Goal: Task Accomplishment & Management: Manage account settings

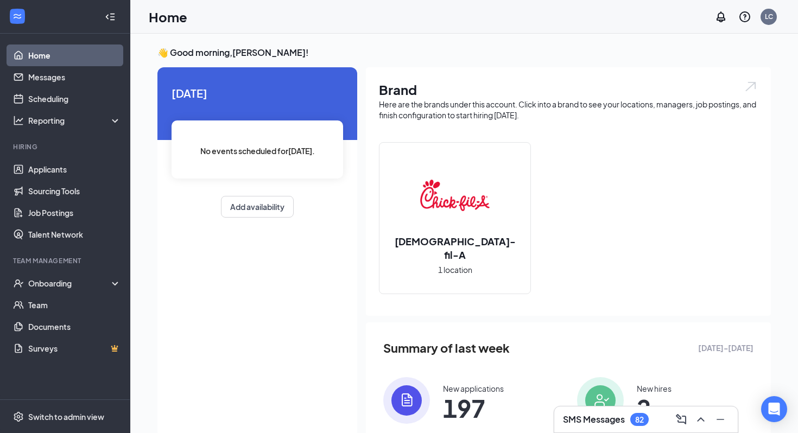
click at [577, 423] on h3 "SMS Messages" at bounding box center [594, 420] width 62 height 12
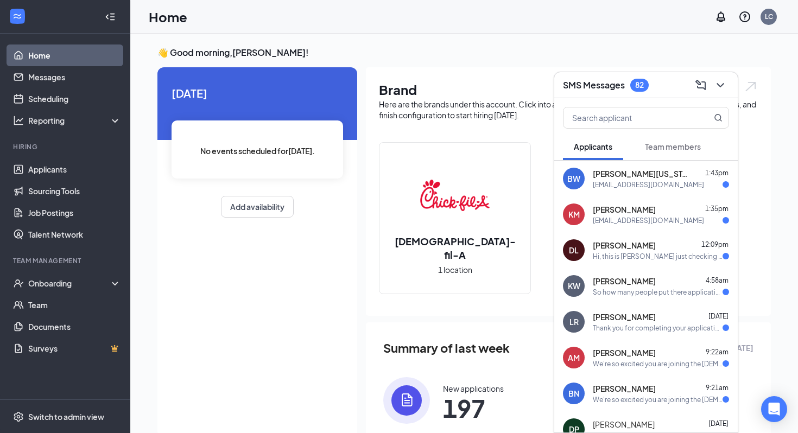
click at [600, 89] on h3 "SMS Messages" at bounding box center [594, 85] width 62 height 12
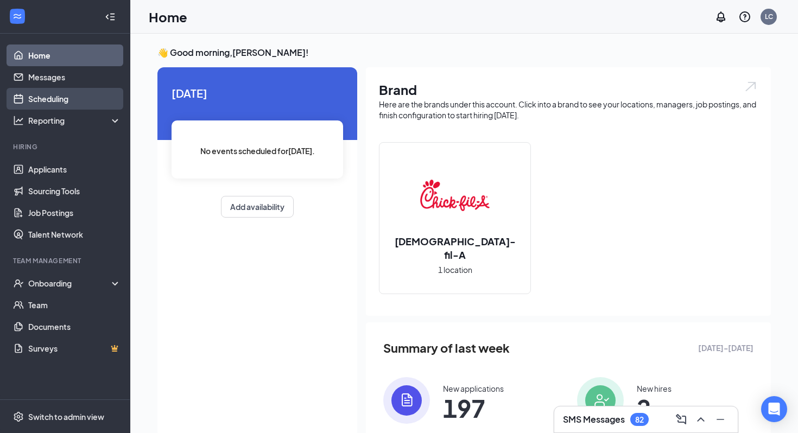
click at [69, 97] on link "Scheduling" at bounding box center [74, 99] width 93 height 22
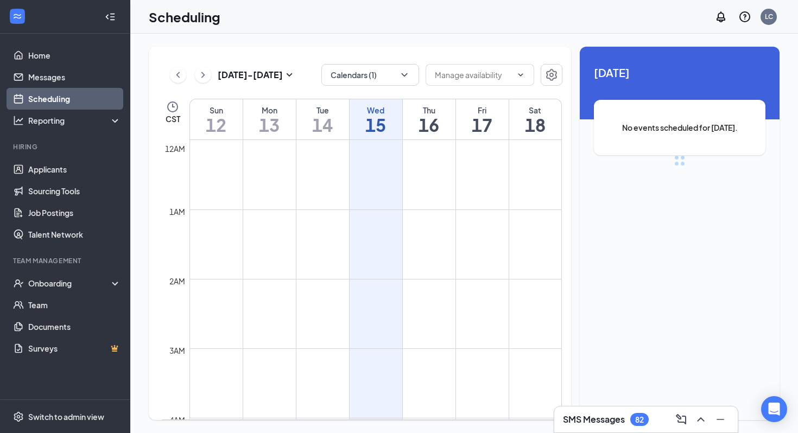
scroll to position [534, 0]
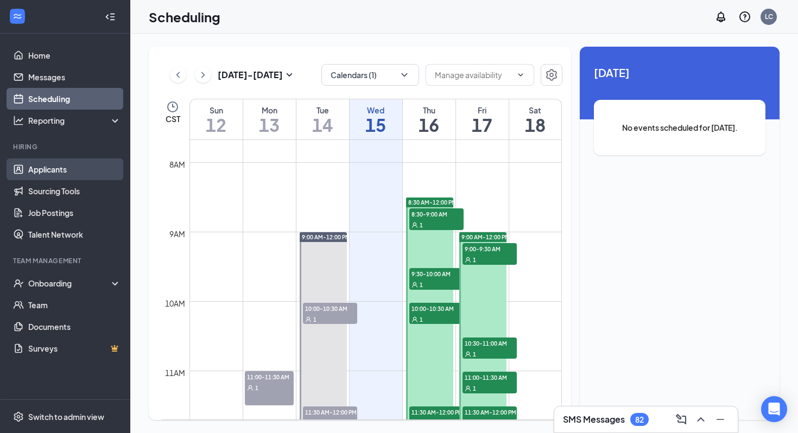
click at [64, 170] on link "Applicants" at bounding box center [74, 170] width 93 height 22
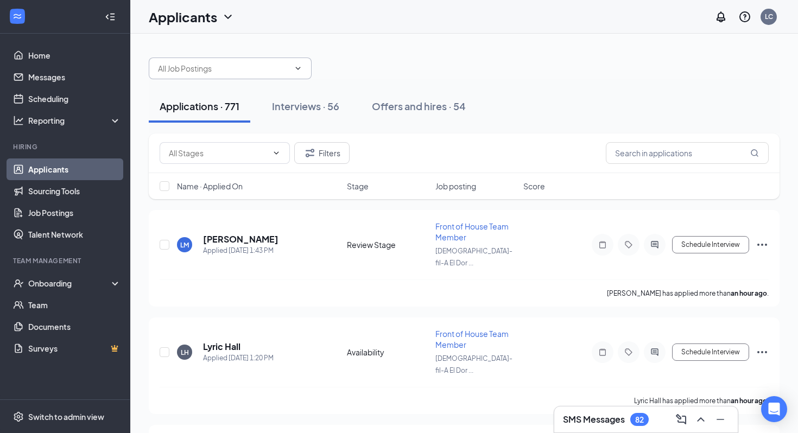
click at [236, 68] on input "text" at bounding box center [223, 68] width 131 height 12
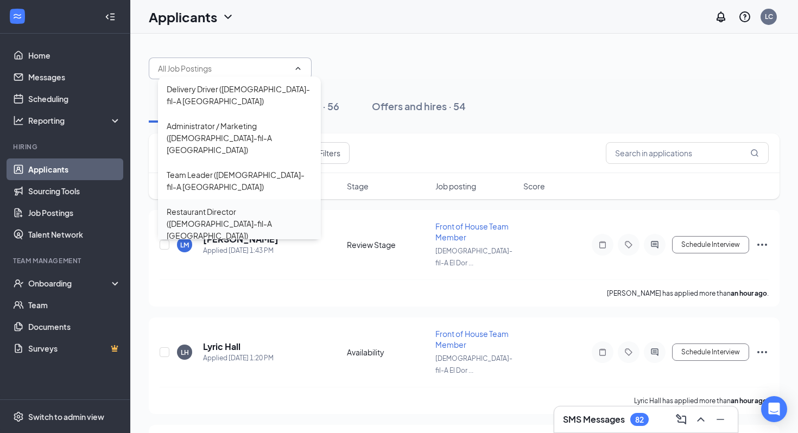
scroll to position [60, 0]
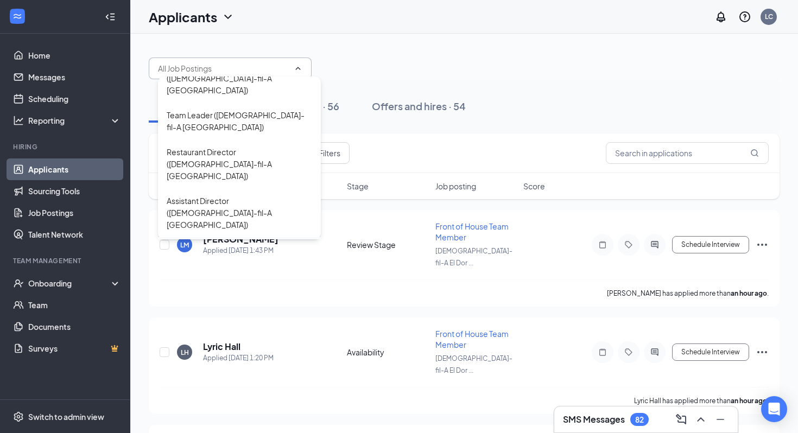
click at [239, 244] on div "Back of House Team Member ([DEMOGRAPHIC_DATA]-fil-A [GEOGRAPHIC_DATA])" at bounding box center [239, 262] width 145 height 36
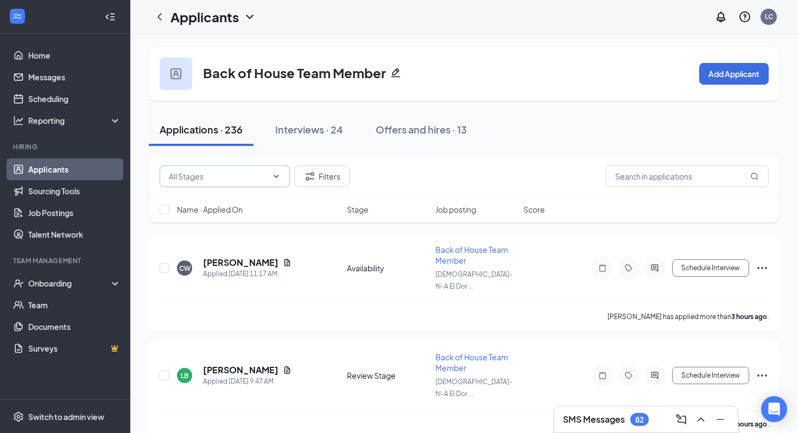
click at [240, 178] on input "text" at bounding box center [218, 176] width 99 height 12
click at [244, 223] on div "Review Stage (99)" at bounding box center [234, 222] width 113 height 12
type input "Review Stage (99)"
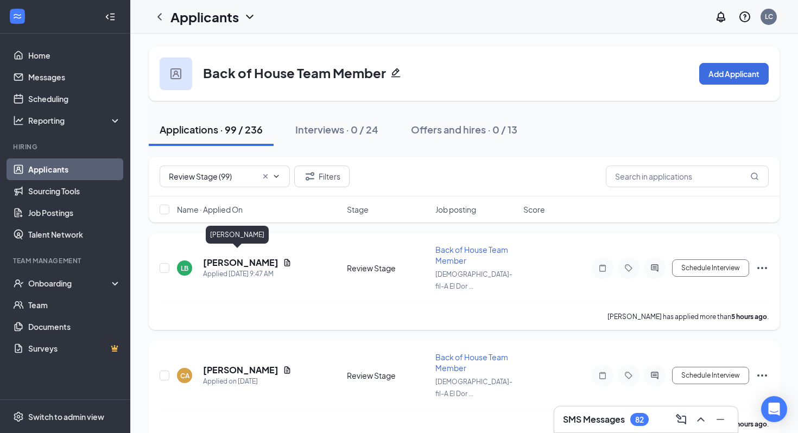
click at [240, 257] on h5 "[PERSON_NAME]" at bounding box center [240, 263] width 75 height 12
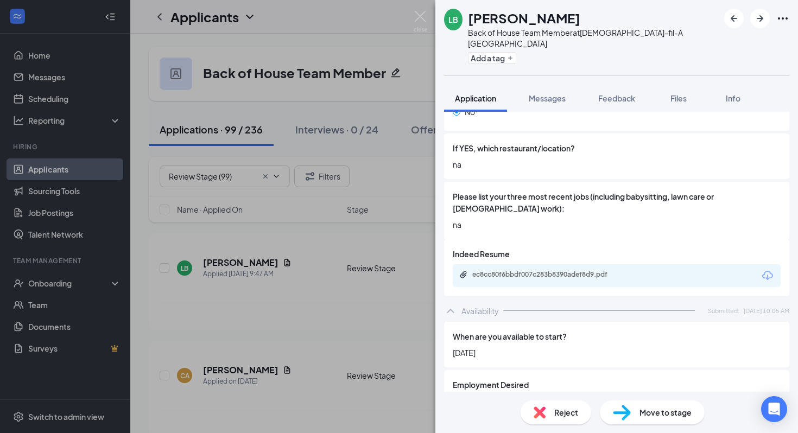
scroll to position [369, 0]
click at [511, 270] on div "ec8cc80f6bbdf007c283b8390adef8d9.pdf" at bounding box center [548, 274] width 152 height 9
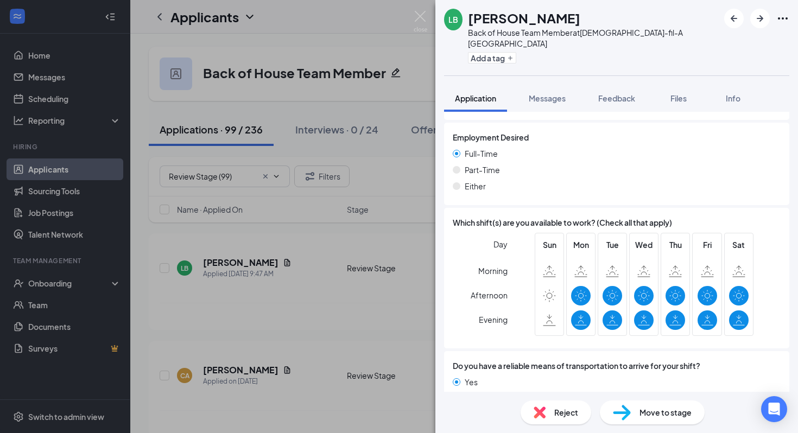
scroll to position [750, 0]
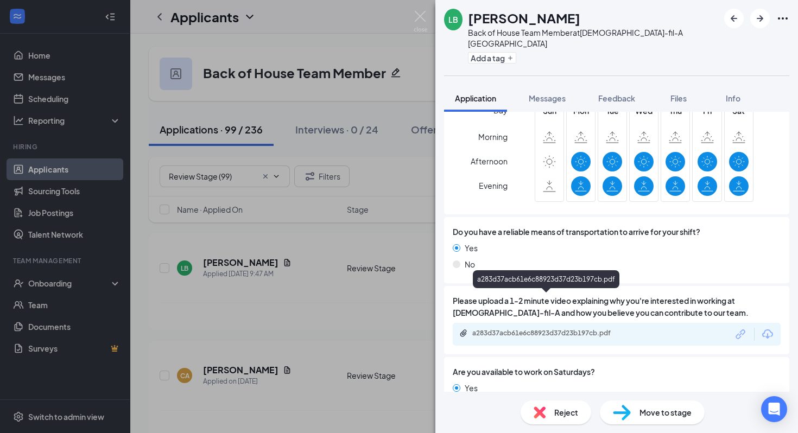
click at [534, 329] on div "a283d37acb61e6c88923d37d23b197cb.pdf" at bounding box center [548, 333] width 152 height 9
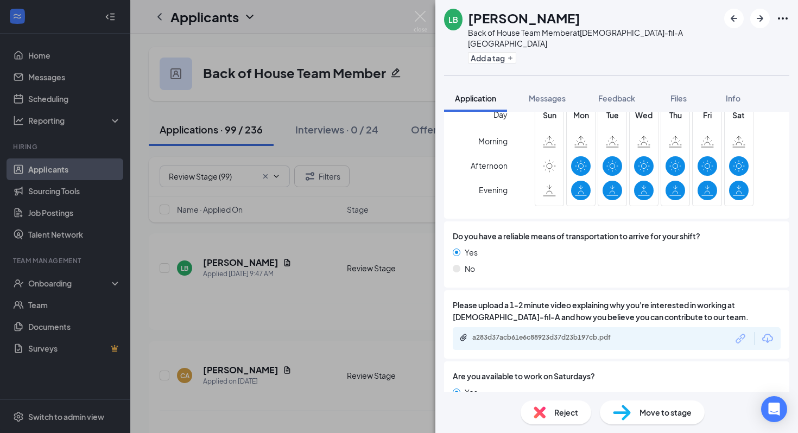
click at [340, 208] on div "LB [PERSON_NAME] Back of House Team Member at [DEMOGRAPHIC_DATA]-fil-A El Dorad…" at bounding box center [399, 216] width 798 height 433
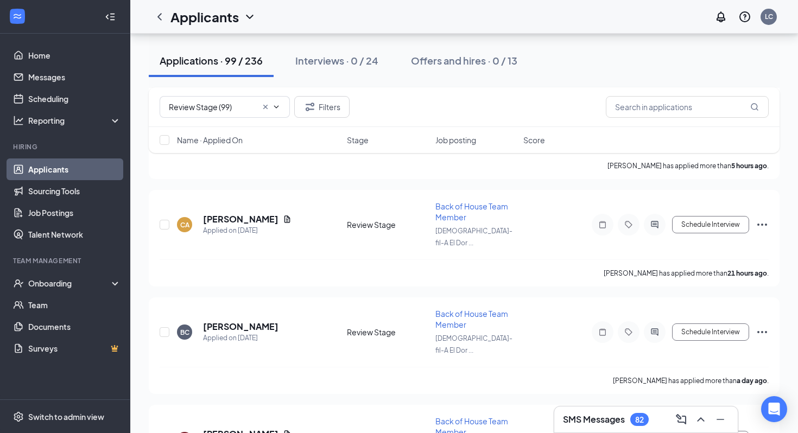
scroll to position [151, 0]
click at [262, 213] on h5 "[PERSON_NAME]" at bounding box center [240, 219] width 75 height 12
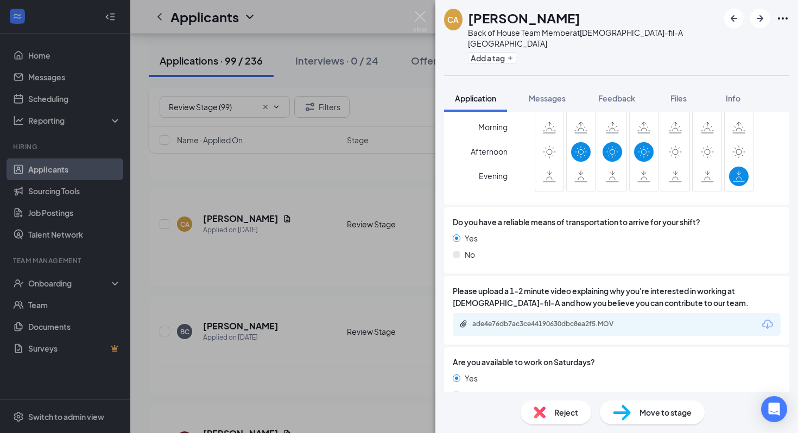
scroll to position [803, 0]
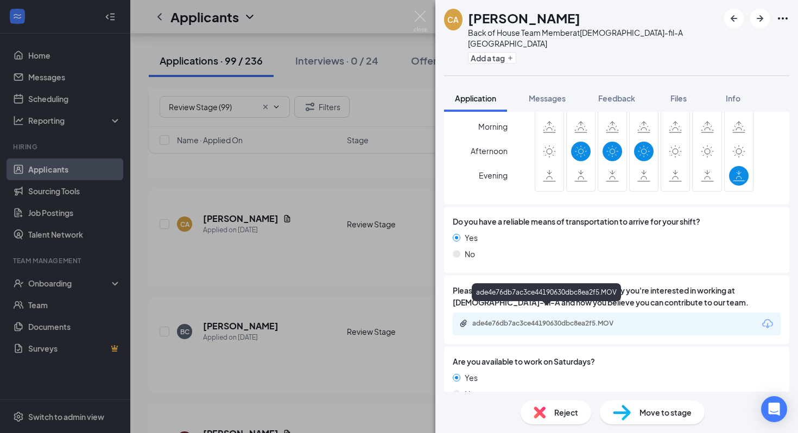
click at [497, 319] on div "ade4e76db7ac3ce44190630dbc8ea2f5.MOV" at bounding box center [548, 323] width 152 height 9
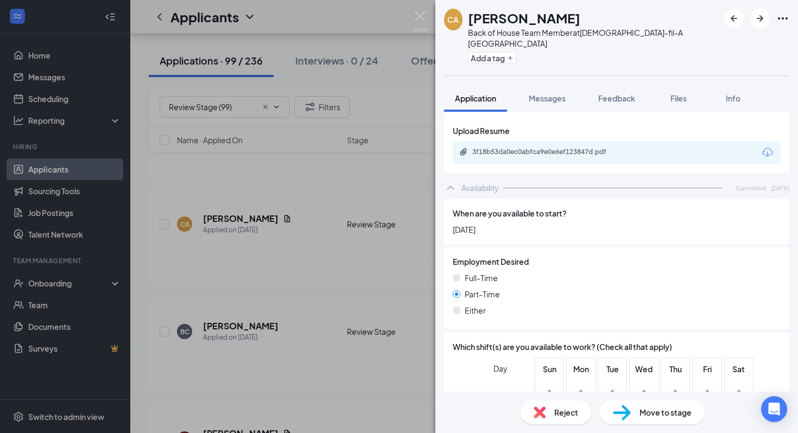
scroll to position [471, 0]
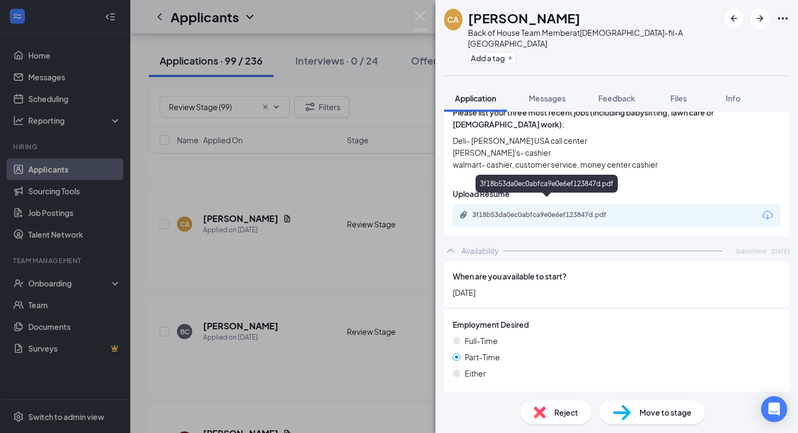
click at [593, 211] on div "3f18b53da0ec0abfca9e0e6ef123847d.pdf" at bounding box center [547, 216] width 176 height 10
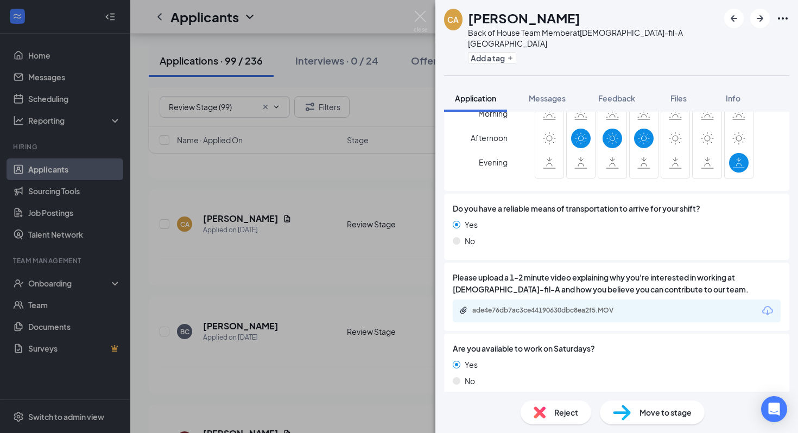
scroll to position [812, 0]
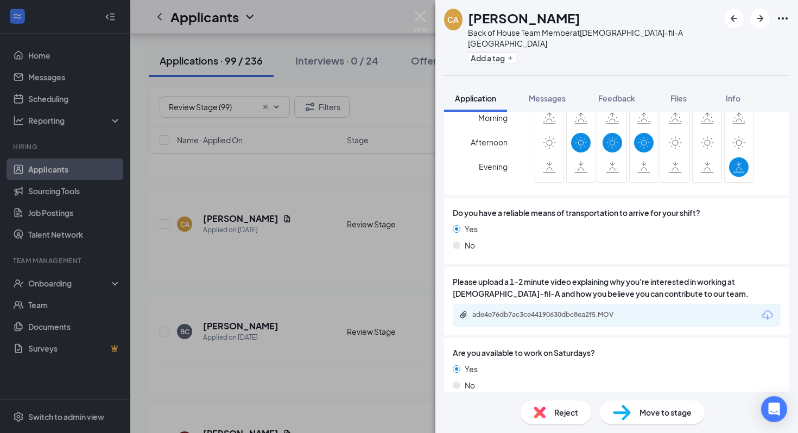
click at [292, 116] on div "CA [PERSON_NAME] Back of House Team Member at [DEMOGRAPHIC_DATA]-fil-A El Dorad…" at bounding box center [399, 216] width 798 height 433
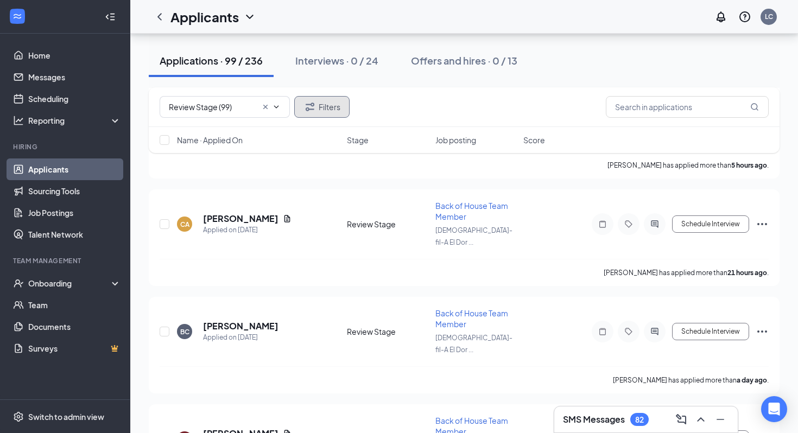
click at [304, 113] on icon "Filter" at bounding box center [309, 106] width 13 height 13
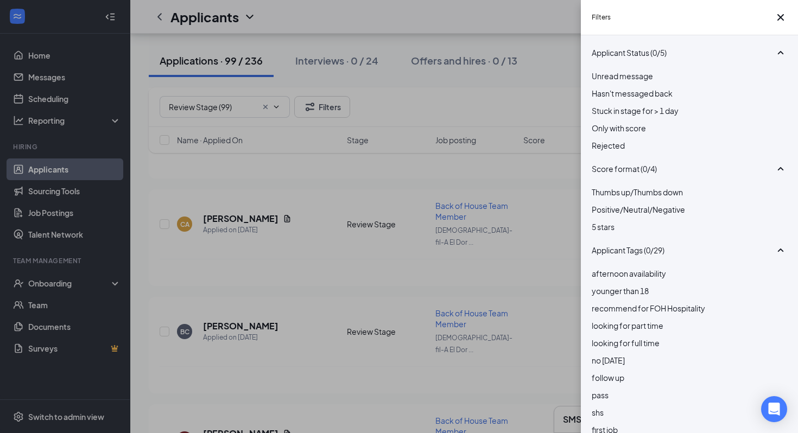
scroll to position [55, 0]
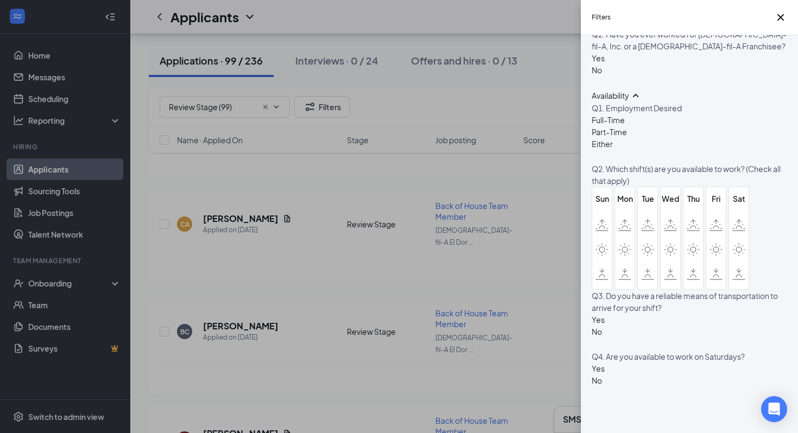
click at [543, 128] on div "Filters Applicant Status (0/5) Unread message Hasn't messaged back Stuck in sta…" at bounding box center [399, 216] width 798 height 433
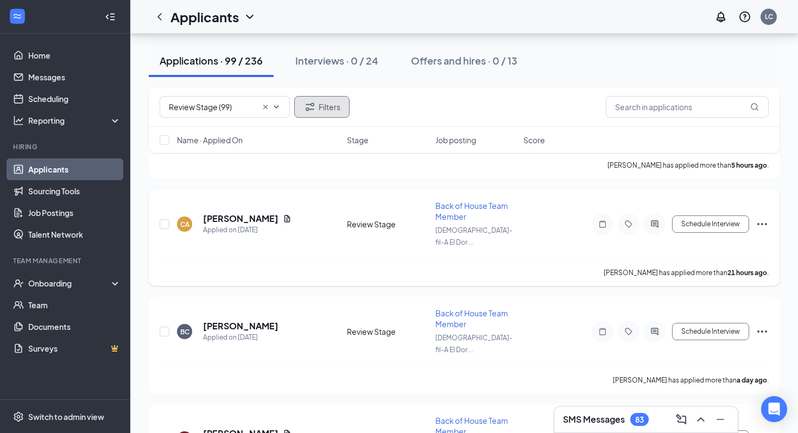
scroll to position [0, 0]
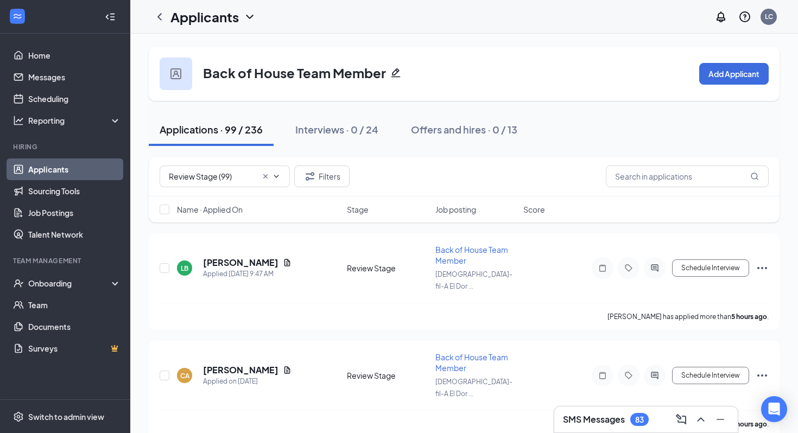
click at [217, 214] on span "Name · Applied On" at bounding box center [210, 209] width 66 height 11
click at [228, 211] on span "Name · Applied On" at bounding box center [210, 209] width 66 height 11
click at [236, 257] on h5 "[PERSON_NAME]" at bounding box center [240, 263] width 75 height 12
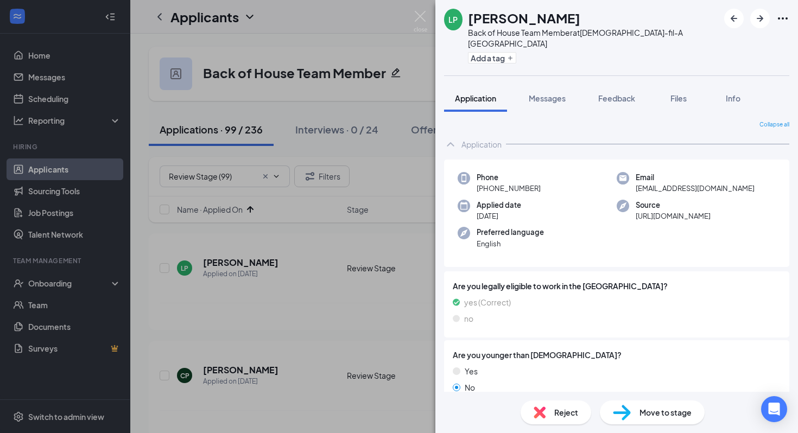
click at [377, 201] on div "LP [PERSON_NAME] Back of House Team Member at [DEMOGRAPHIC_DATA]-fil-A El Dorad…" at bounding box center [399, 216] width 798 height 433
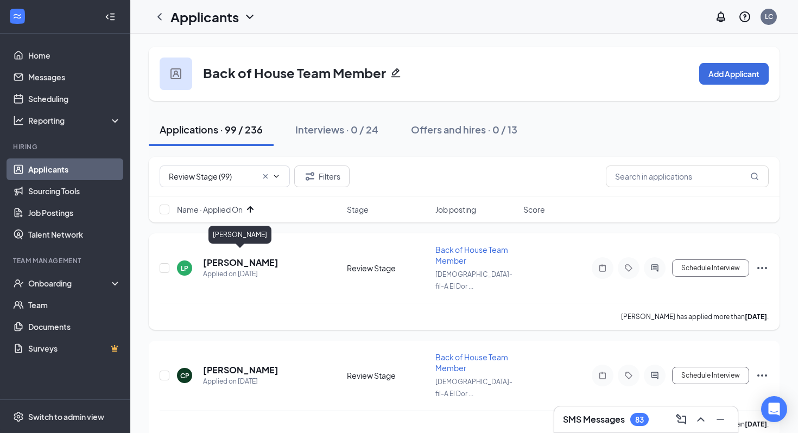
click at [258, 261] on h5 "[PERSON_NAME]" at bounding box center [240, 263] width 75 height 12
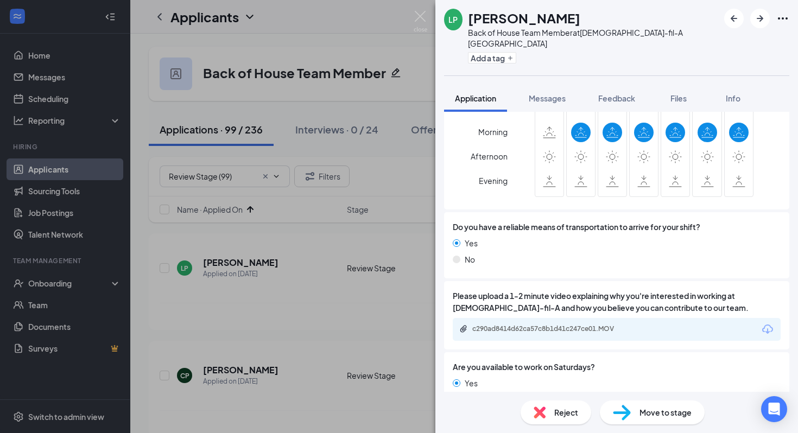
scroll to position [689, 0]
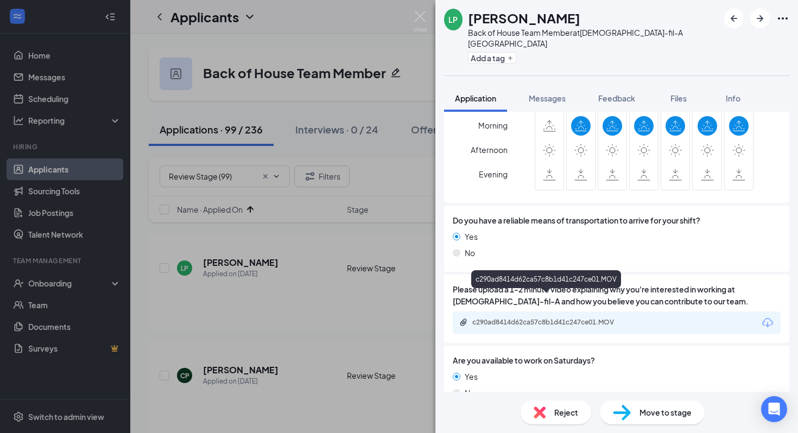
click at [544, 318] on div "c290ad8414d62ca57c8b1d41c247ce01.MOV" at bounding box center [548, 322] width 152 height 9
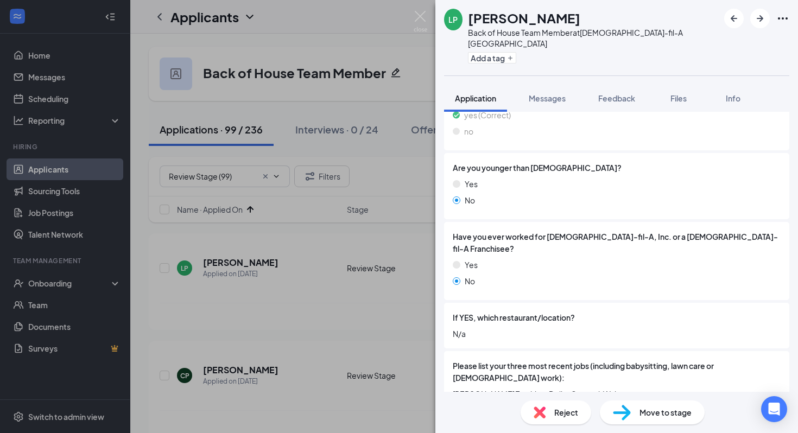
scroll to position [179, 0]
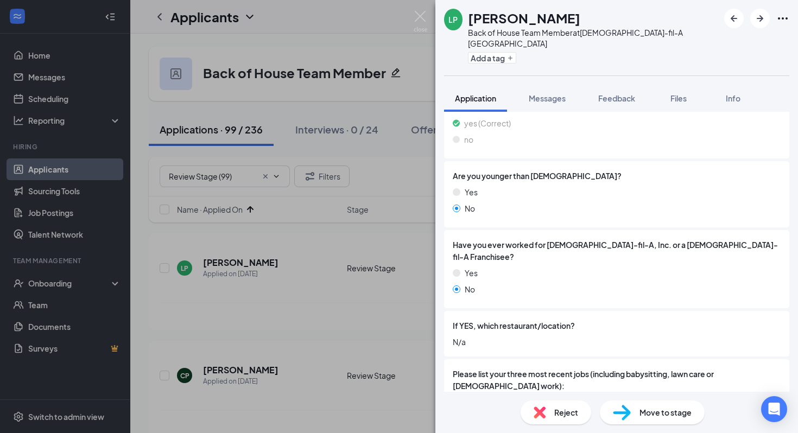
click at [318, 233] on div "LP [PERSON_NAME] Back of House Team Member at [DEMOGRAPHIC_DATA]-fil-A El Dorad…" at bounding box center [399, 216] width 798 height 433
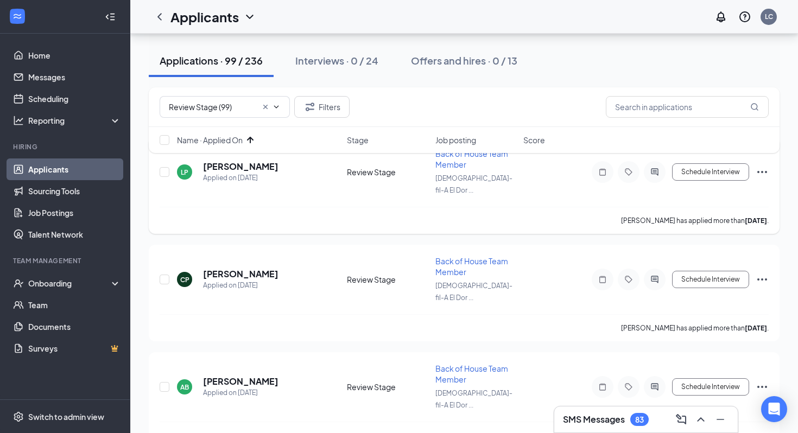
scroll to position [97, 0]
click at [245, 268] on h5 "[PERSON_NAME]" at bounding box center [240, 274] width 75 height 12
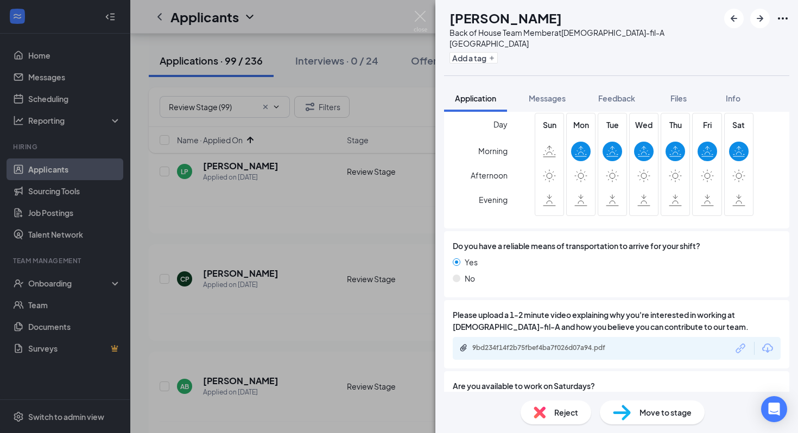
scroll to position [731, 0]
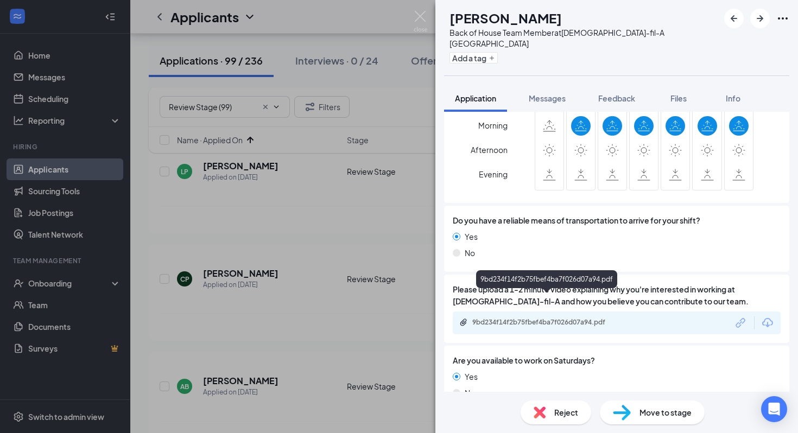
click at [557, 318] on div "9bd234f14f2b75fbef4ba7f026d07a94.pdf" at bounding box center [548, 322] width 152 height 9
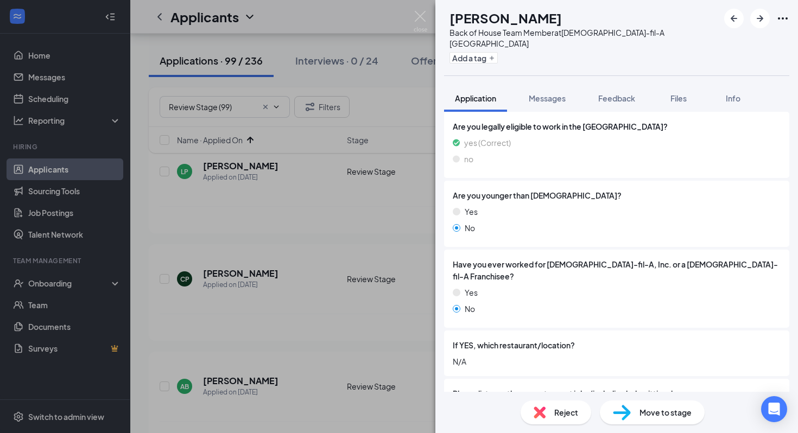
scroll to position [0, 0]
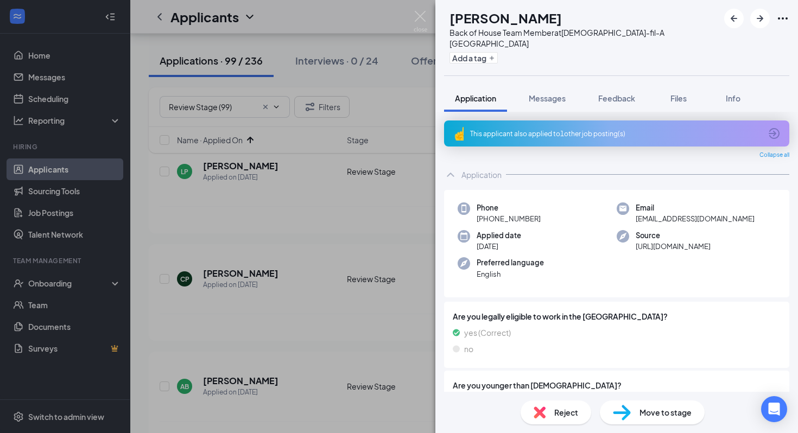
click at [303, 209] on div "CP [PERSON_NAME] Back of House Team Member at [DEMOGRAPHIC_DATA]-fil-A El Dorad…" at bounding box center [399, 216] width 798 height 433
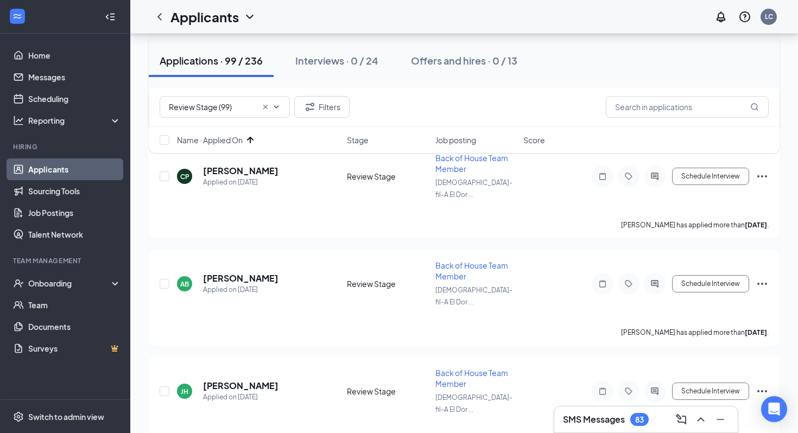
scroll to position [274, 0]
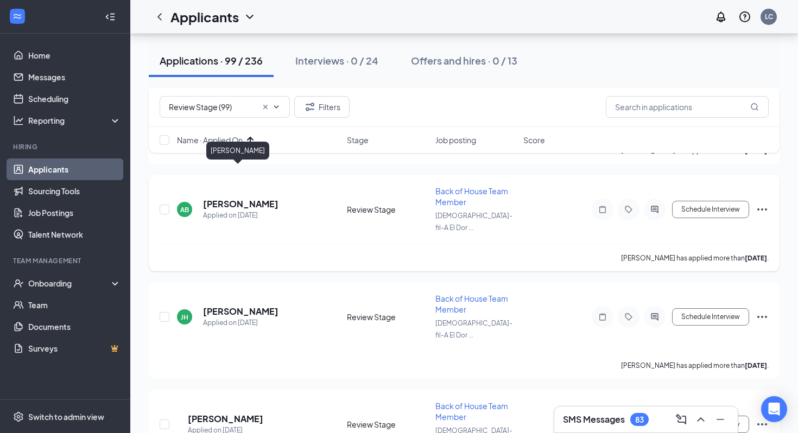
click at [241, 198] on h5 "[PERSON_NAME]" at bounding box center [240, 204] width 75 height 12
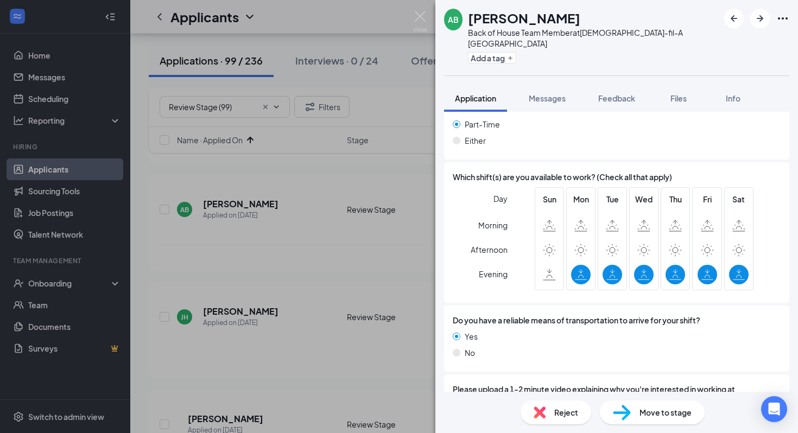
scroll to position [719, 0]
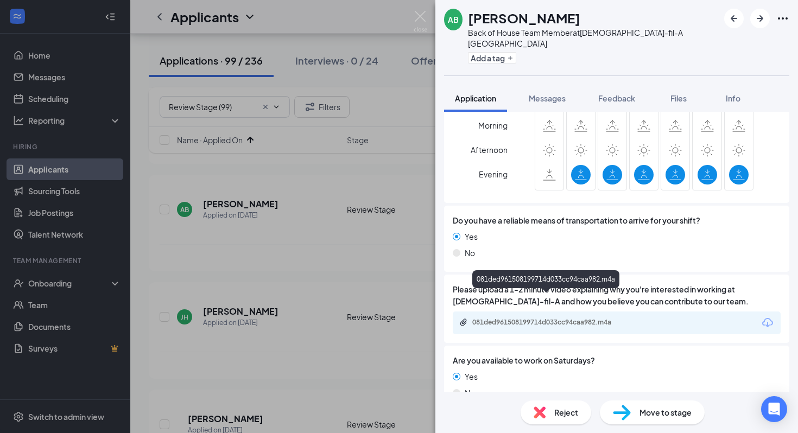
click at [546, 318] on div "081ded961508199714d033cc94caa982.m4a" at bounding box center [548, 322] width 152 height 9
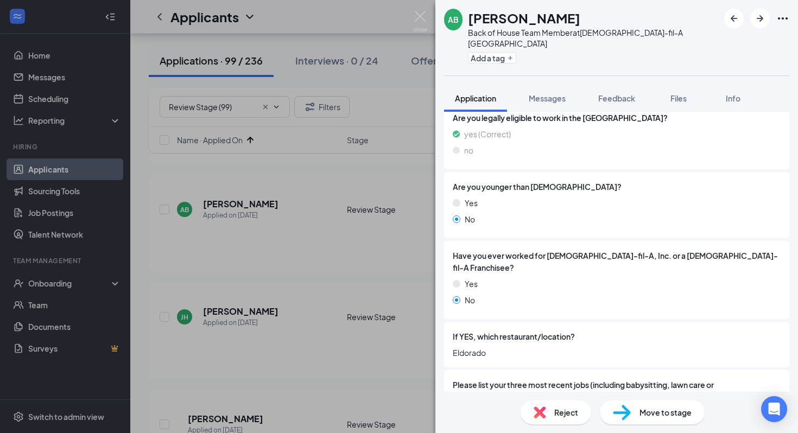
scroll to position [150, 0]
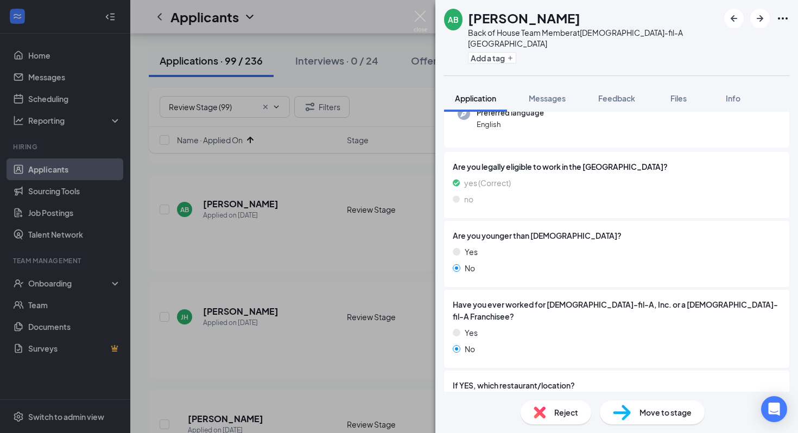
click at [360, 213] on div "AB [PERSON_NAME] Back of House Team Member at [DEMOGRAPHIC_DATA]-fil-A El Dorad…" at bounding box center [399, 216] width 798 height 433
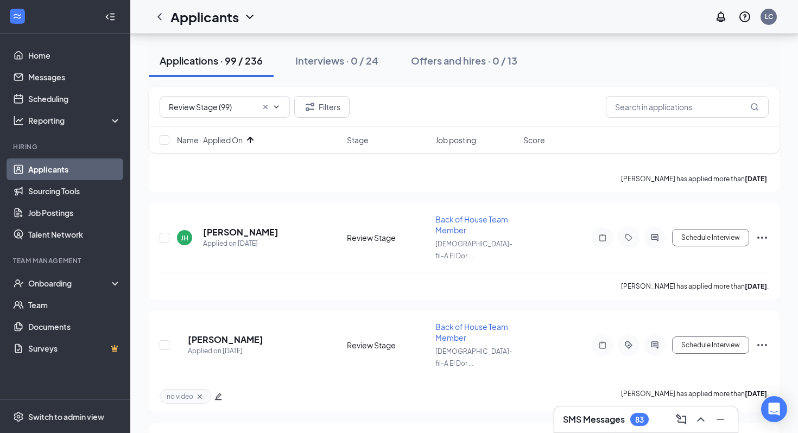
scroll to position [354, 0]
click at [238, 225] on h5 "[PERSON_NAME]" at bounding box center [240, 231] width 75 height 12
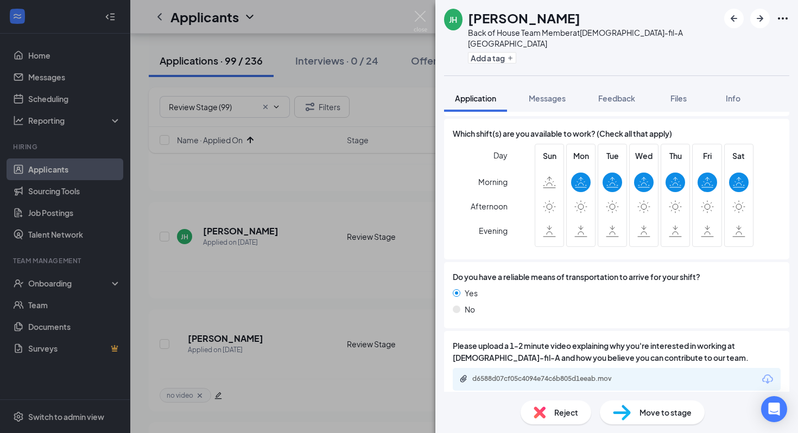
scroll to position [713, 0]
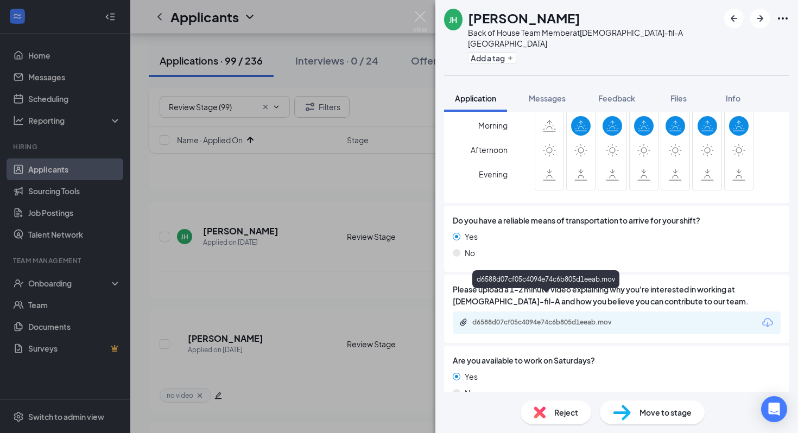
click at [557, 318] on div "d6588d07cf05c4094e74c6b805d1eeab.mov" at bounding box center [548, 322] width 152 height 9
click at [576, 318] on div "d6588d07cf05c4094e74c6b805d1eeab.mov" at bounding box center [548, 322] width 152 height 9
click at [375, 174] on div "[PERSON_NAME] Back of House Team Member at [DEMOGRAPHIC_DATA]-fil-A El Dorado A…" at bounding box center [399, 216] width 798 height 433
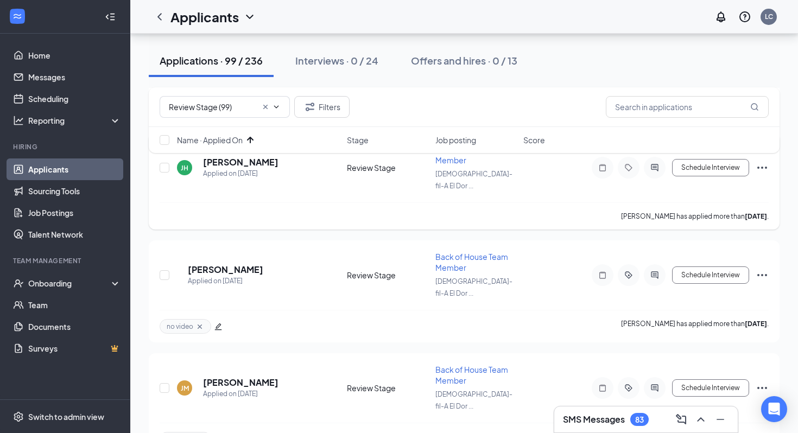
scroll to position [426, 0]
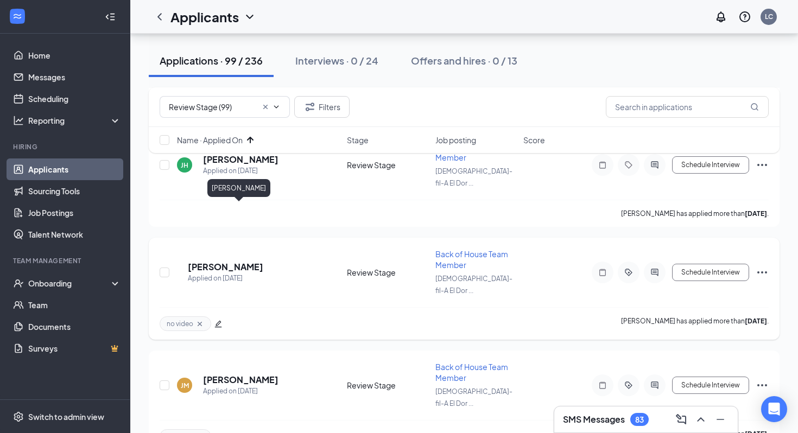
click at [252, 261] on h5 "[PERSON_NAME]" at bounding box center [225, 267] width 75 height 12
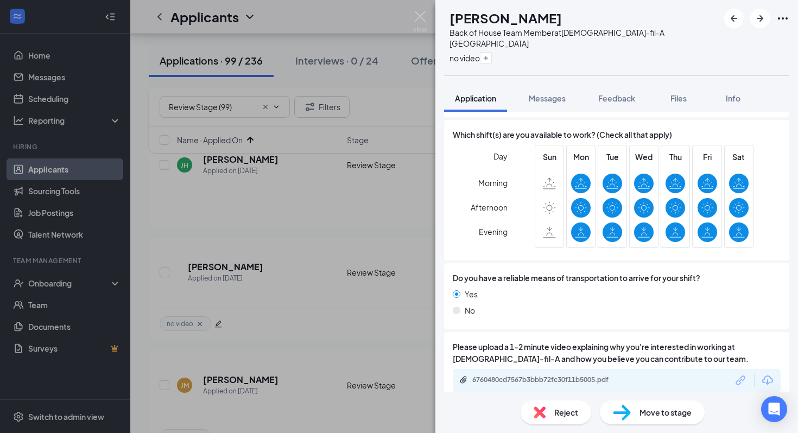
scroll to position [689, 0]
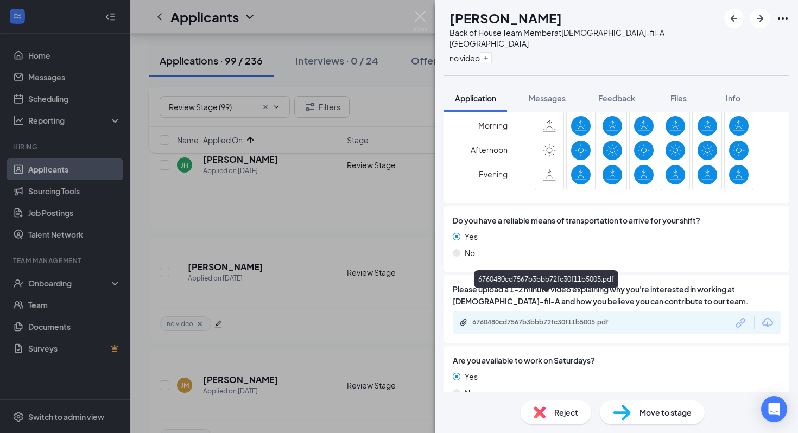
click at [562, 318] on div "6760480cd7567b3bbb72fc30f11b5005.pdf" at bounding box center [548, 322] width 152 height 9
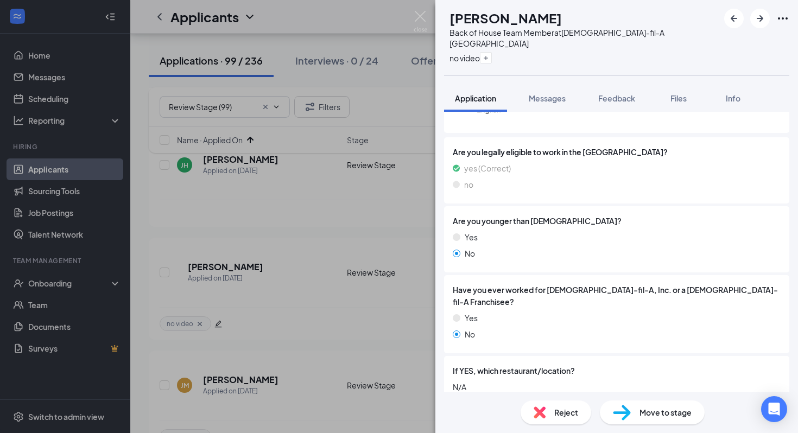
scroll to position [262, 0]
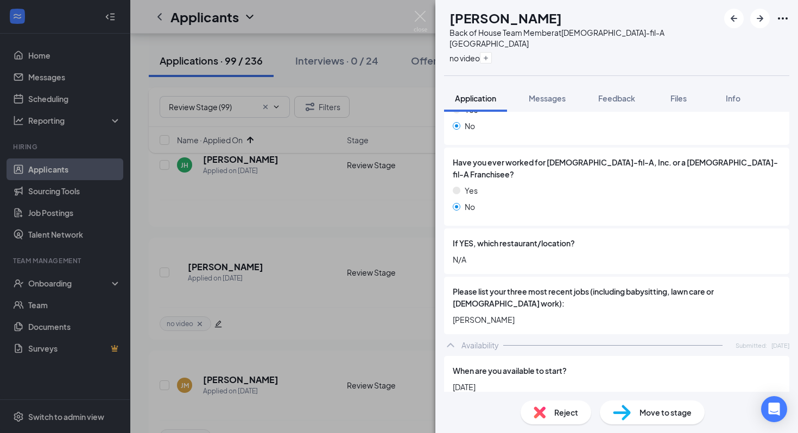
click at [346, 269] on div "JR [PERSON_NAME] Back of House Team Member at [DEMOGRAPHIC_DATA]-fil-A El Dorad…" at bounding box center [399, 216] width 798 height 433
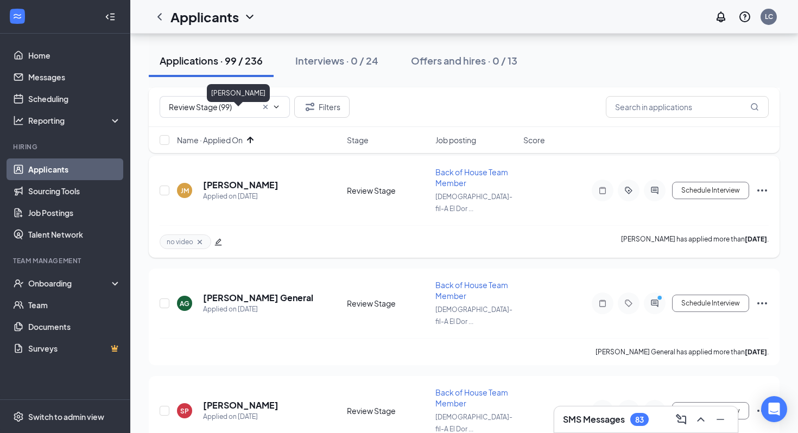
scroll to position [621, 0]
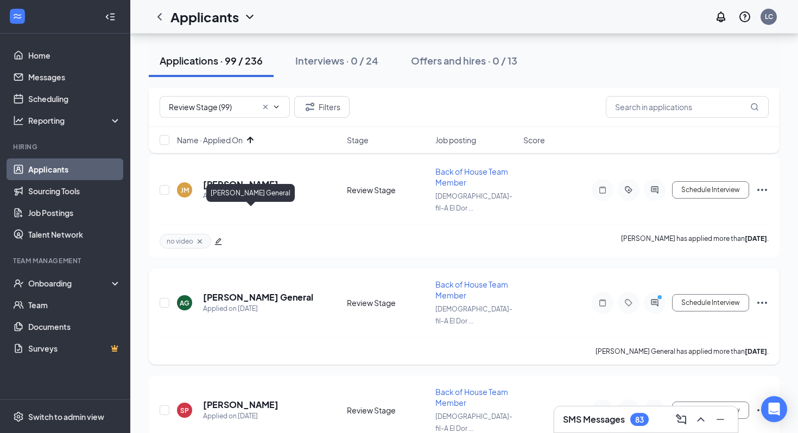
click at [255, 291] on h5 "[PERSON_NAME] General" at bounding box center [258, 297] width 110 height 12
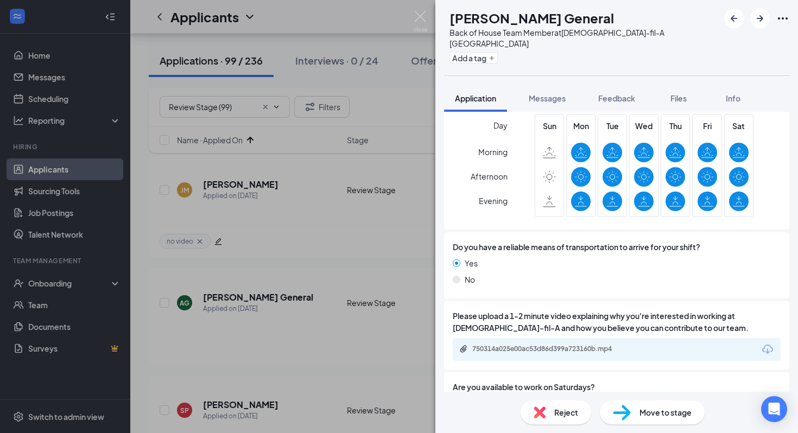
scroll to position [719, 0]
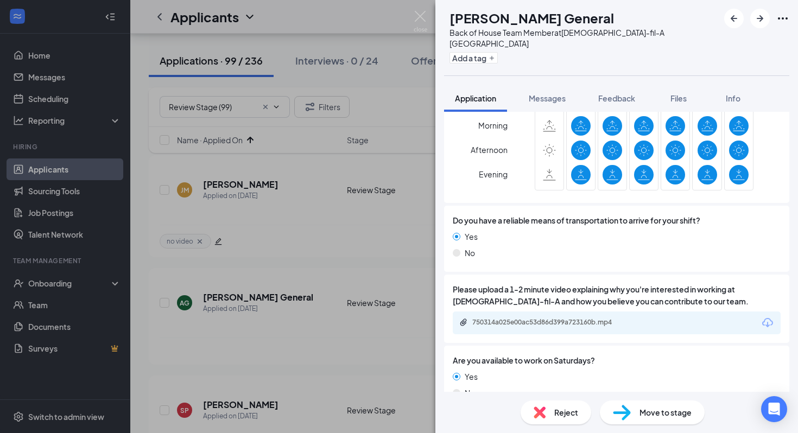
click at [525, 312] on div "750314a025e00ac53d86d399a723160b.mp4" at bounding box center [617, 323] width 328 height 23
click at [526, 312] on div "750314a025e00ac53d86d399a723160b.mp4" at bounding box center [617, 323] width 328 height 23
click at [527, 318] on div "750314a025e00ac53d86d399a723160b.mp4" at bounding box center [548, 322] width 152 height 9
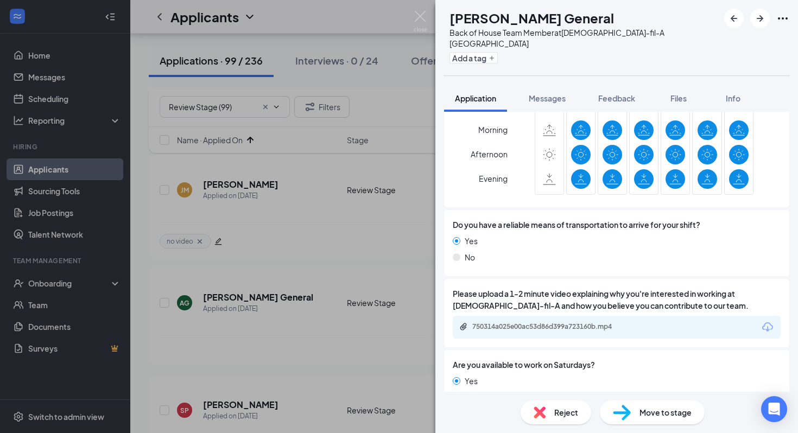
click at [386, 190] on div "AG [PERSON_NAME] General Back of House Team Member at [DEMOGRAPHIC_DATA]-fil-A …" at bounding box center [399, 216] width 798 height 433
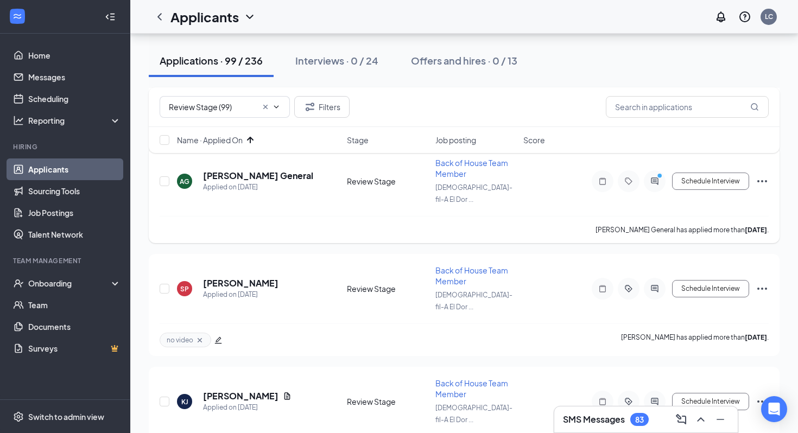
scroll to position [743, 0]
click at [245, 277] on h5 "[PERSON_NAME]" at bounding box center [240, 283] width 75 height 12
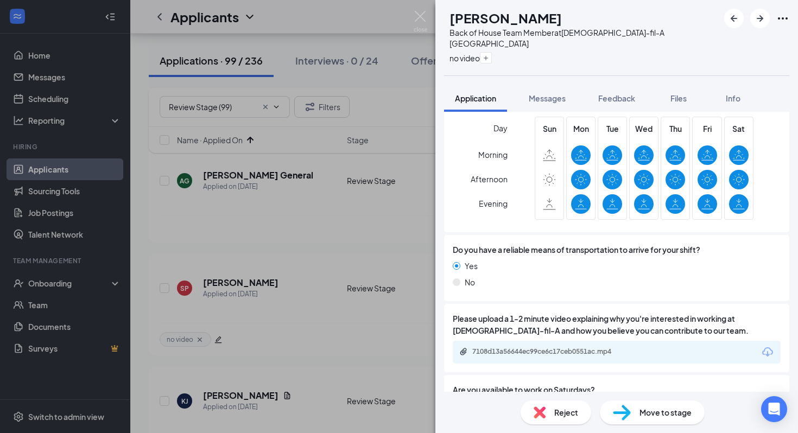
scroll to position [731, 0]
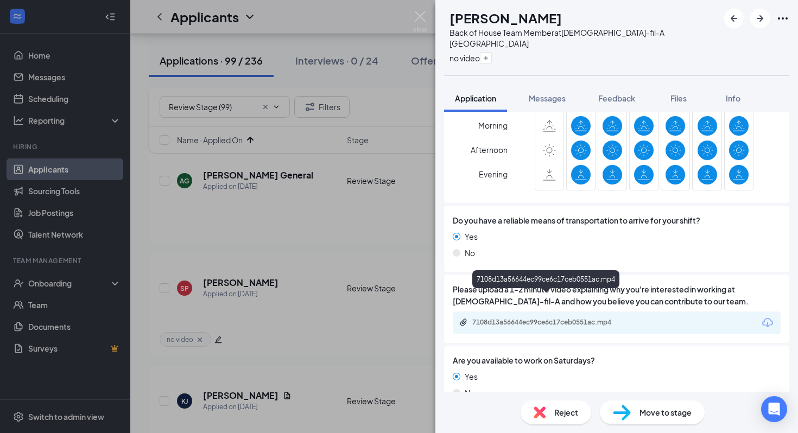
click at [546, 318] on div "7108d13a56644ec99ce6c17ceb0551ac.mp4" at bounding box center [548, 322] width 152 height 9
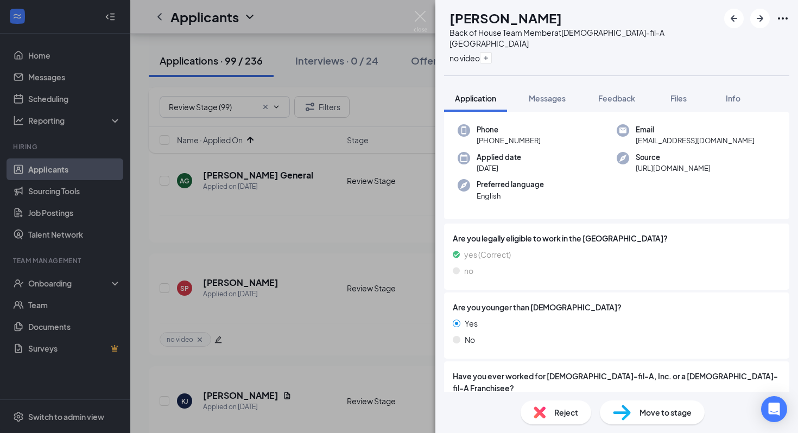
scroll to position [0, 0]
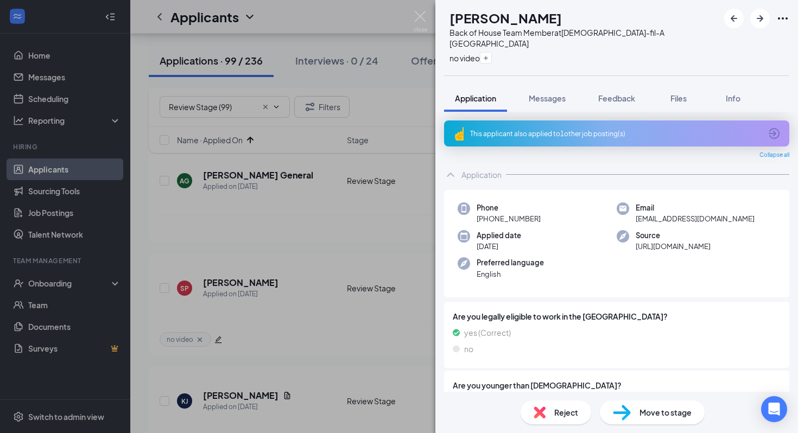
click at [329, 221] on div "SP [PERSON_NAME] Back of House Team Member at [DEMOGRAPHIC_DATA]-fil-A El Dorad…" at bounding box center [399, 216] width 798 height 433
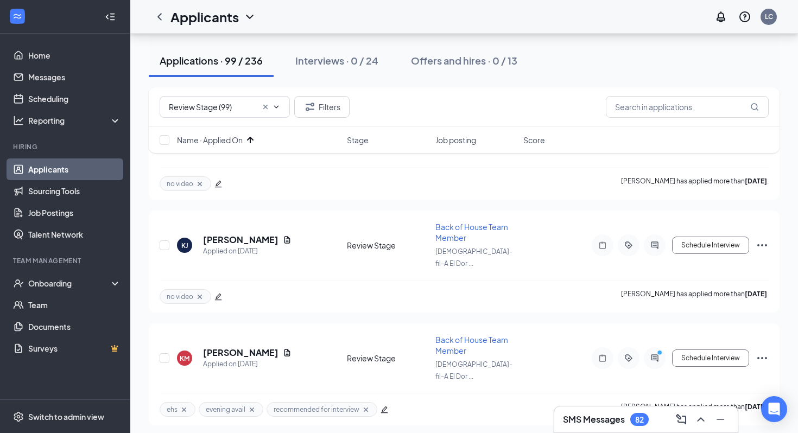
scroll to position [916, 0]
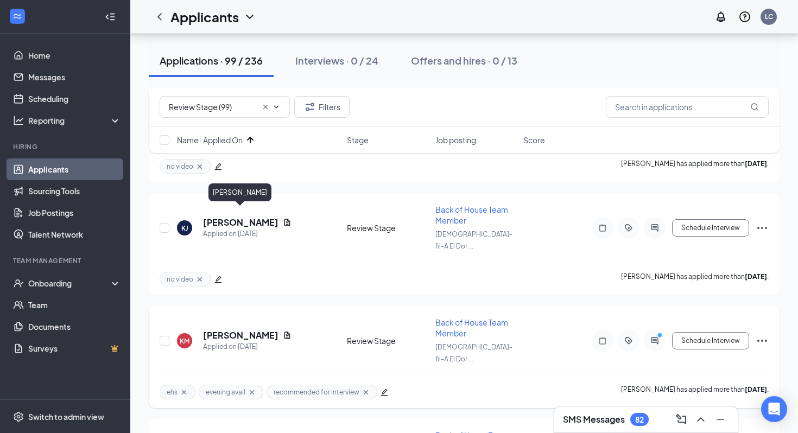
click at [257, 329] on h5 "[PERSON_NAME]" at bounding box center [240, 335] width 75 height 12
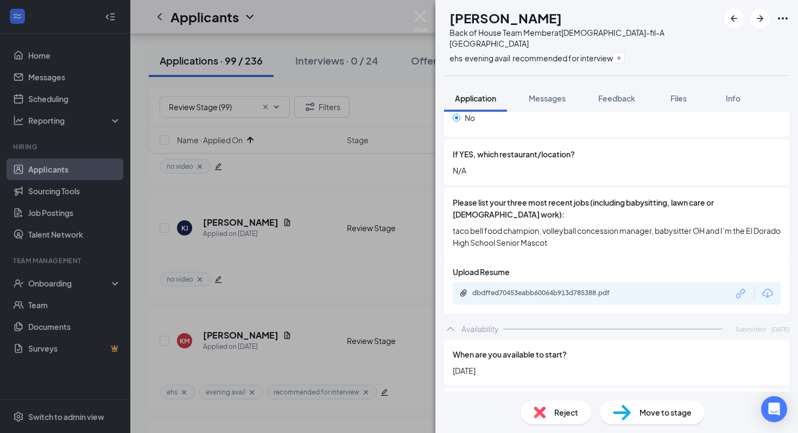
scroll to position [382, 0]
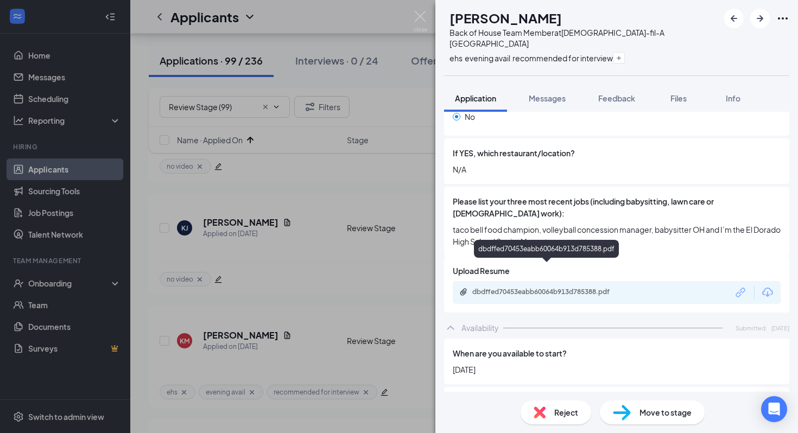
click at [572, 288] on div "dbdffed70453eabb60064b913d785388.pdf" at bounding box center [548, 292] width 152 height 9
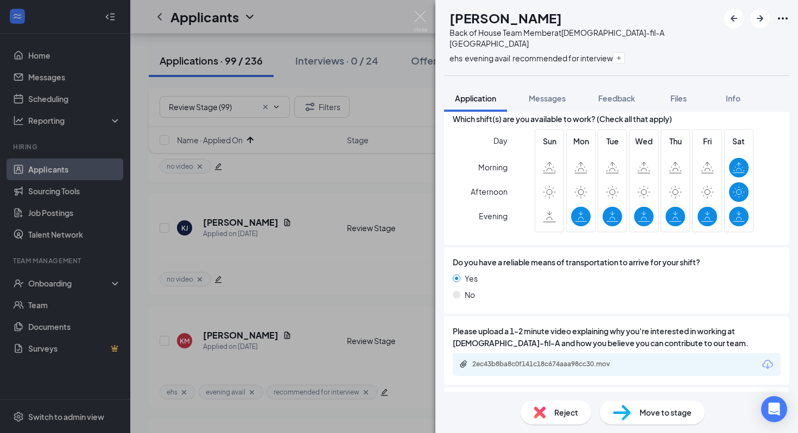
scroll to position [792, 0]
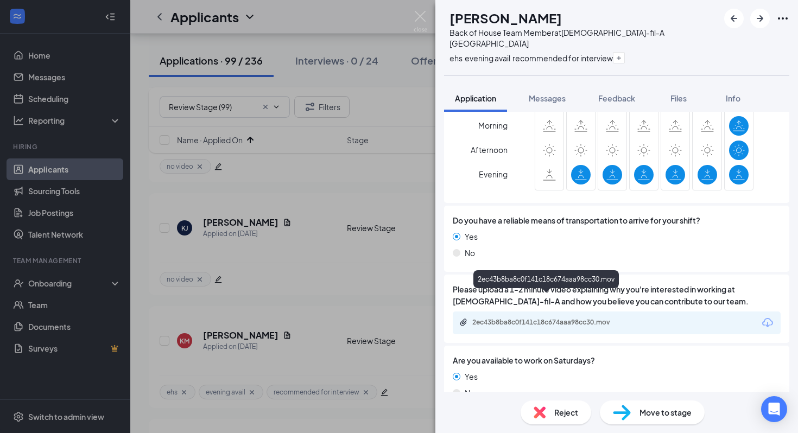
click at [582, 318] on div "2ec43b8ba8c0f141c18c674aaa98cc30.mov" at bounding box center [548, 322] width 152 height 9
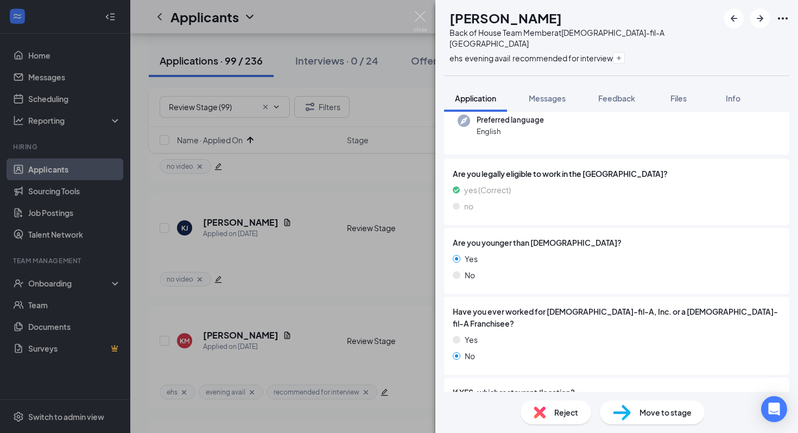
scroll to position [0, 0]
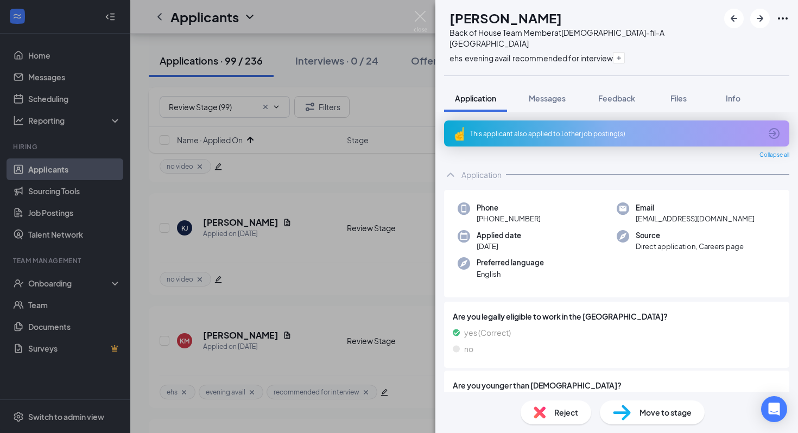
click at [324, 194] on div "KM [PERSON_NAME] Back of House Team Member at [DEMOGRAPHIC_DATA]-fil-A El Dorad…" at bounding box center [399, 216] width 798 height 433
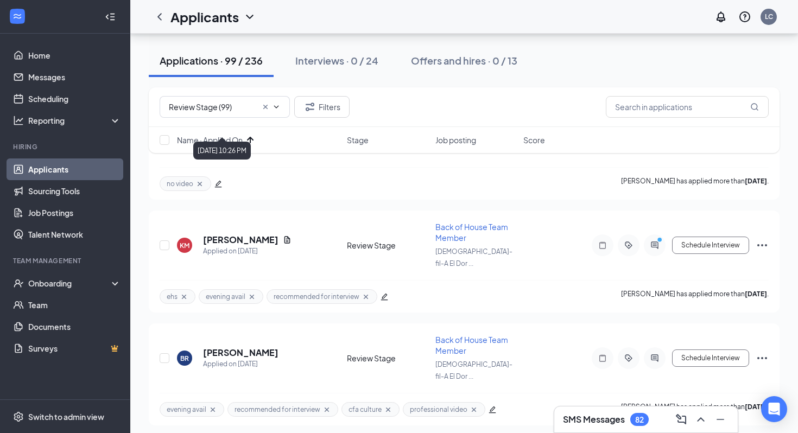
scroll to position [1011, 0]
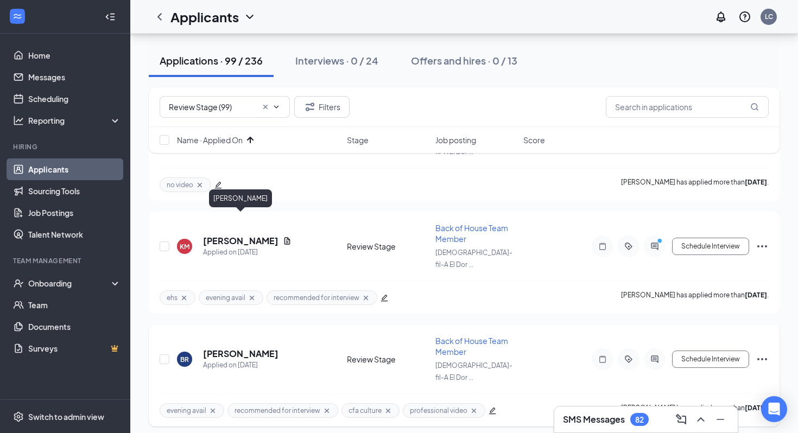
click at [269, 348] on h5 "[PERSON_NAME]" at bounding box center [240, 354] width 75 height 12
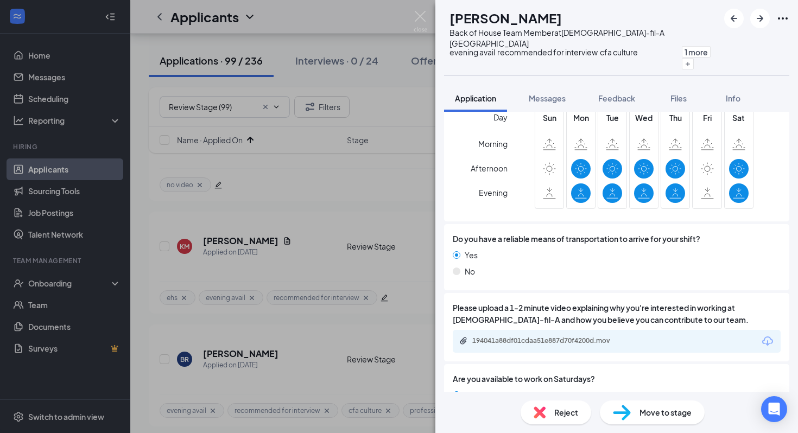
scroll to position [719, 0]
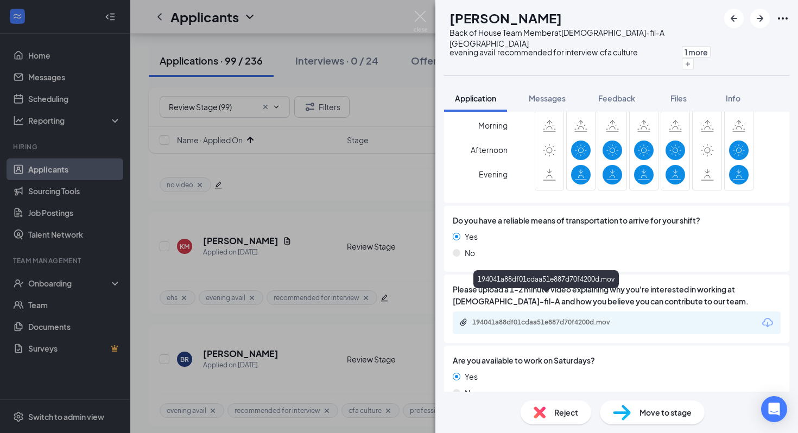
click at [581, 318] on div "194041a88df01cdaa51e887d70f4200d.mov" at bounding box center [548, 322] width 152 height 9
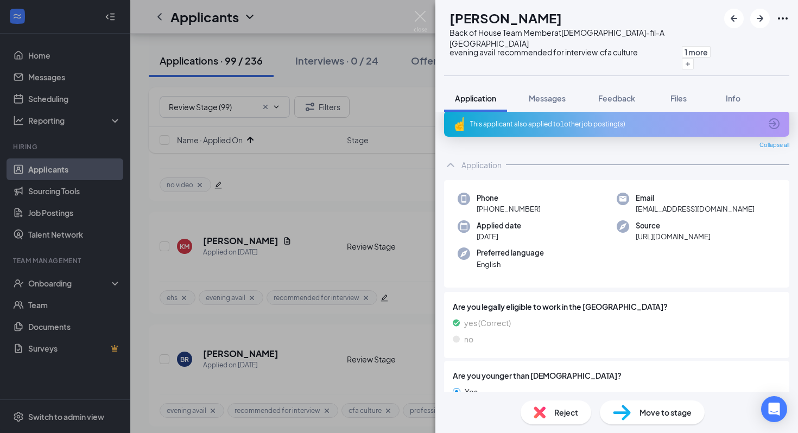
scroll to position [8, 0]
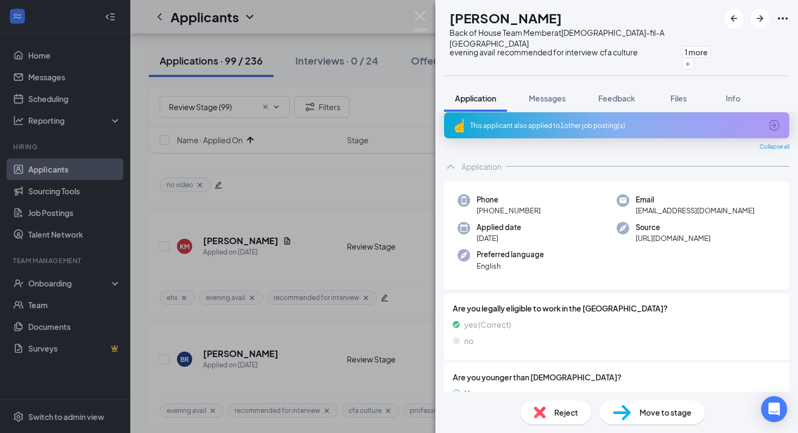
click at [300, 211] on div "[PERSON_NAME] Back of House Team Member at [DEMOGRAPHIC_DATA]-fil-A El Dorado e…" at bounding box center [399, 216] width 798 height 433
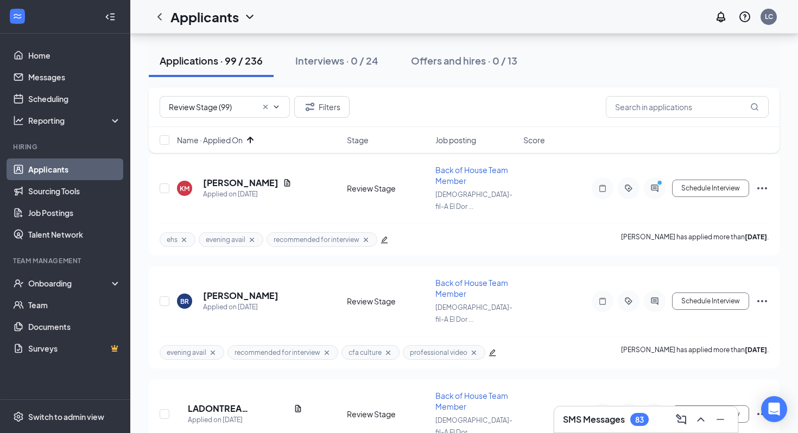
scroll to position [1075, 0]
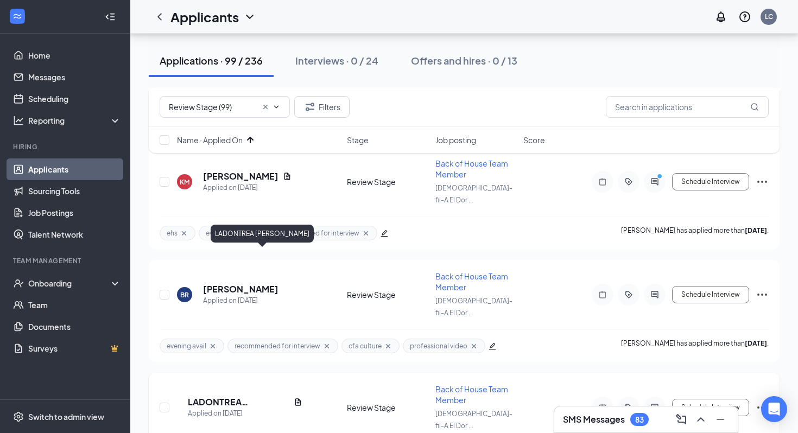
click at [272, 396] on h5 "LADONTREA [PERSON_NAME]" at bounding box center [239, 402] width 102 height 12
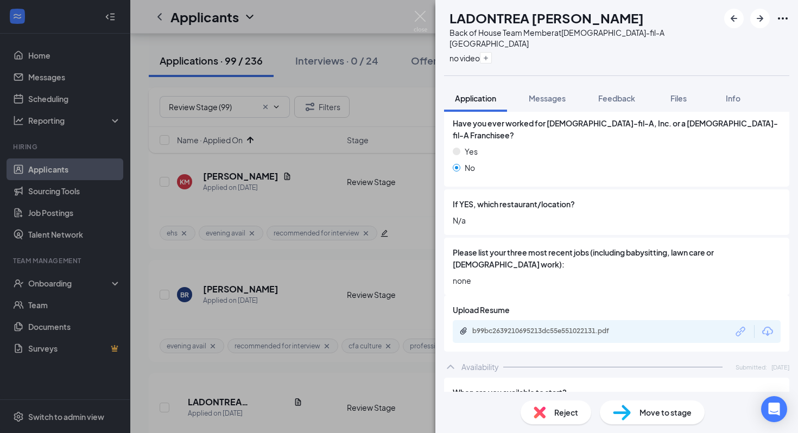
scroll to position [325, 0]
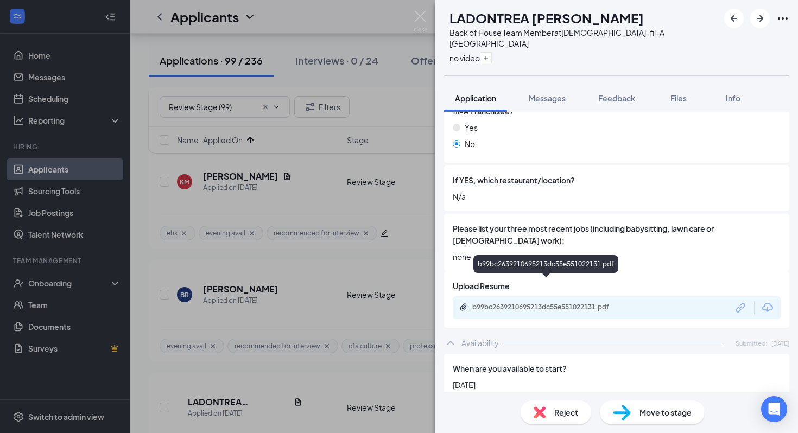
click at [559, 303] on div "b99bc2639210695213dc55e551022131.pdf" at bounding box center [548, 307] width 152 height 9
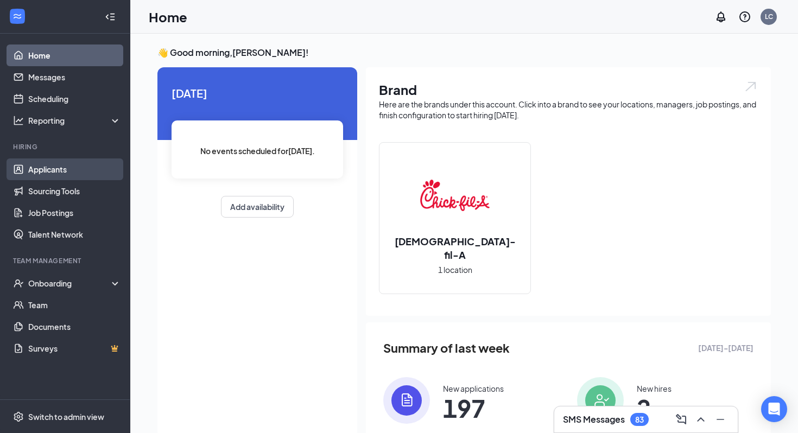
click at [78, 166] on link "Applicants" at bounding box center [74, 170] width 93 height 22
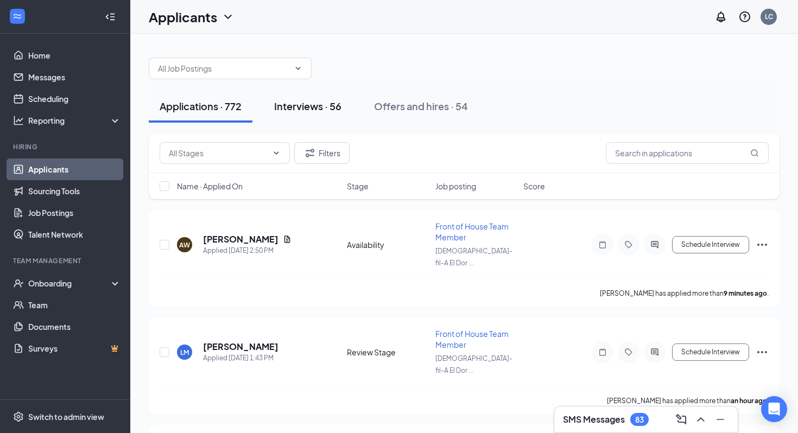
click at [334, 107] on div "Interviews · 56" at bounding box center [307, 106] width 67 height 14
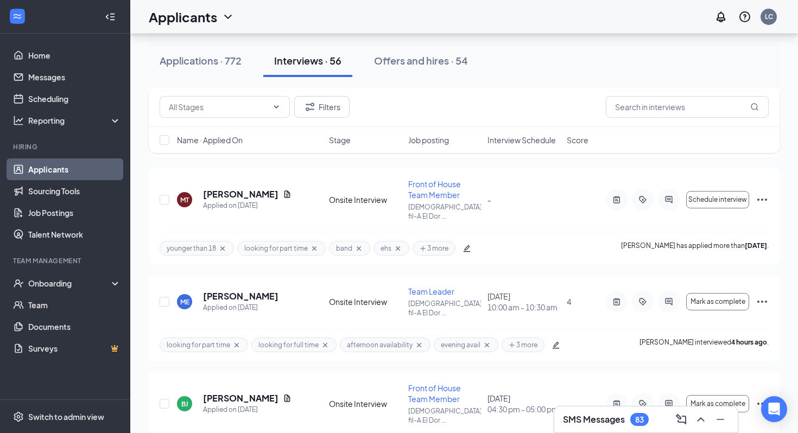
scroll to position [358, 0]
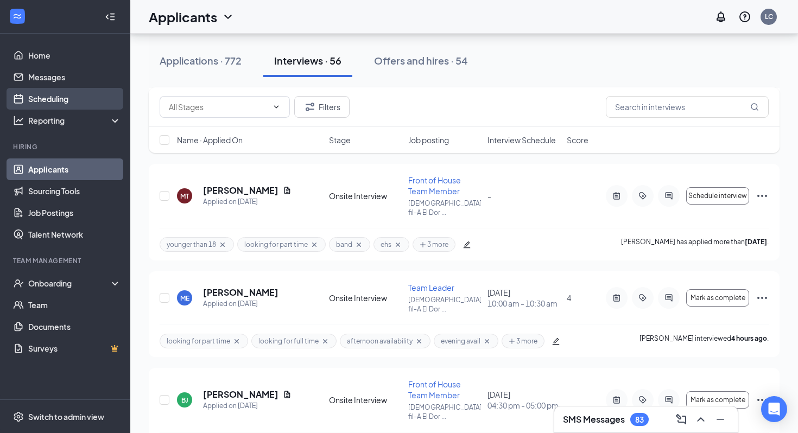
click at [93, 98] on link "Scheduling" at bounding box center [74, 99] width 93 height 22
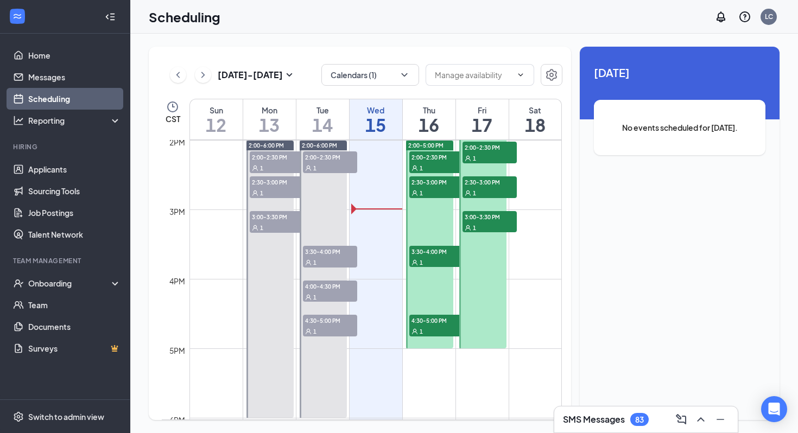
scroll to position [974, 0]
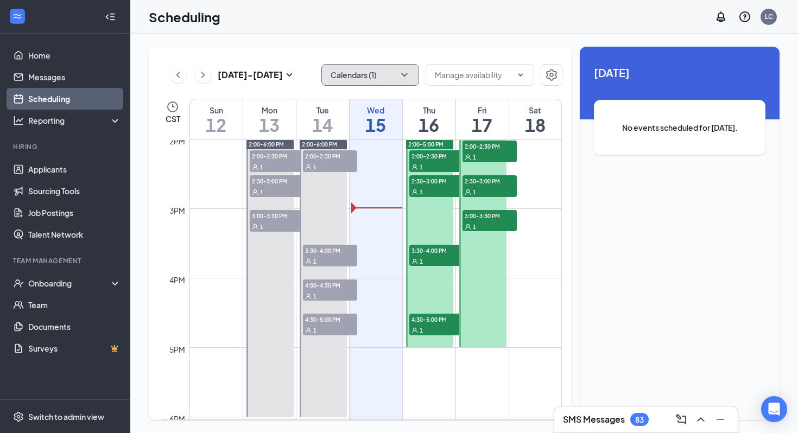
click at [384, 83] on button "Calendars (1)" at bounding box center [370, 75] width 98 height 22
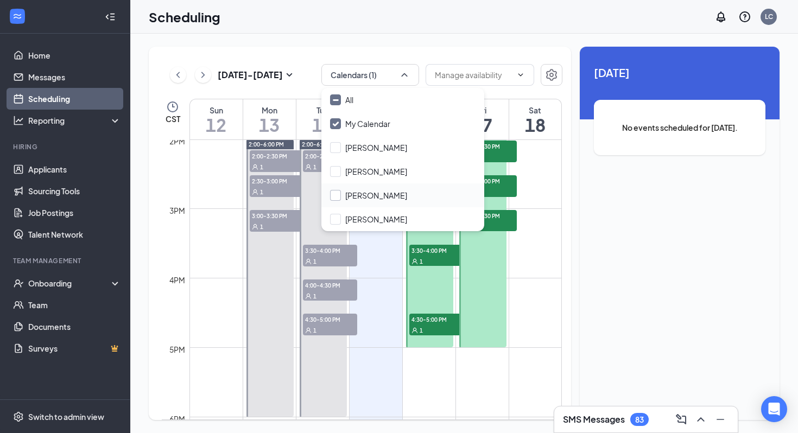
click at [386, 197] on input "Leah Sanford" at bounding box center [368, 195] width 77 height 11
checkbox input "true"
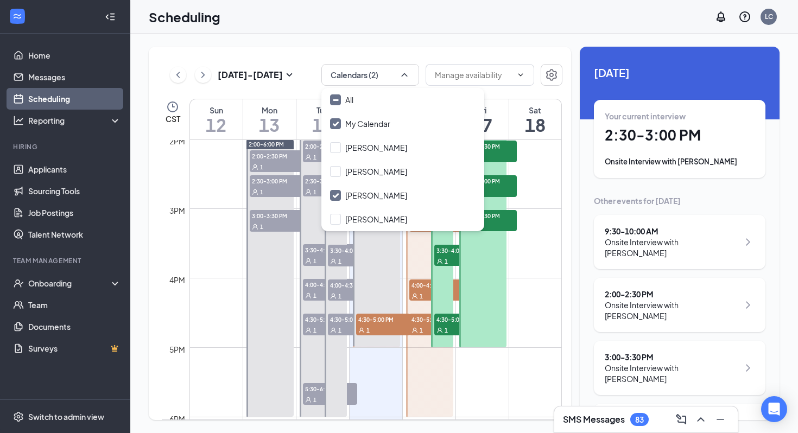
click at [407, 51] on div "Oct 12 - Oct 18 Calendars (2) CST Sun 12 Mon 13 Tue 14 Wed 15 Thu 16 Fri 17 Sat…" at bounding box center [360, 233] width 422 height 373
